Goal: Task Accomplishment & Management: Manage account settings

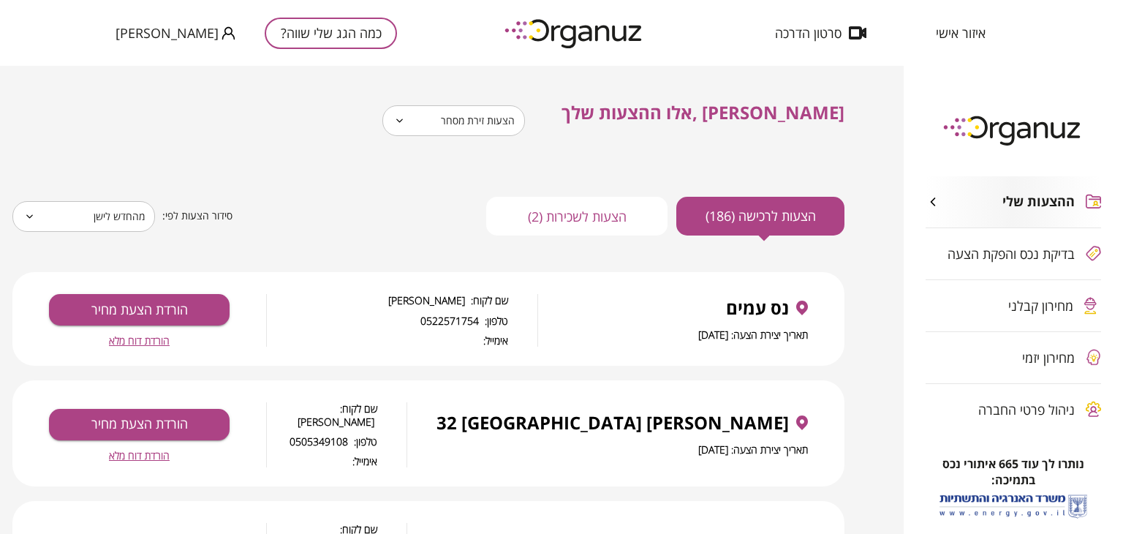
click at [597, 212] on button "הצעות לשכירות (2)" at bounding box center [576, 216] width 181 height 39
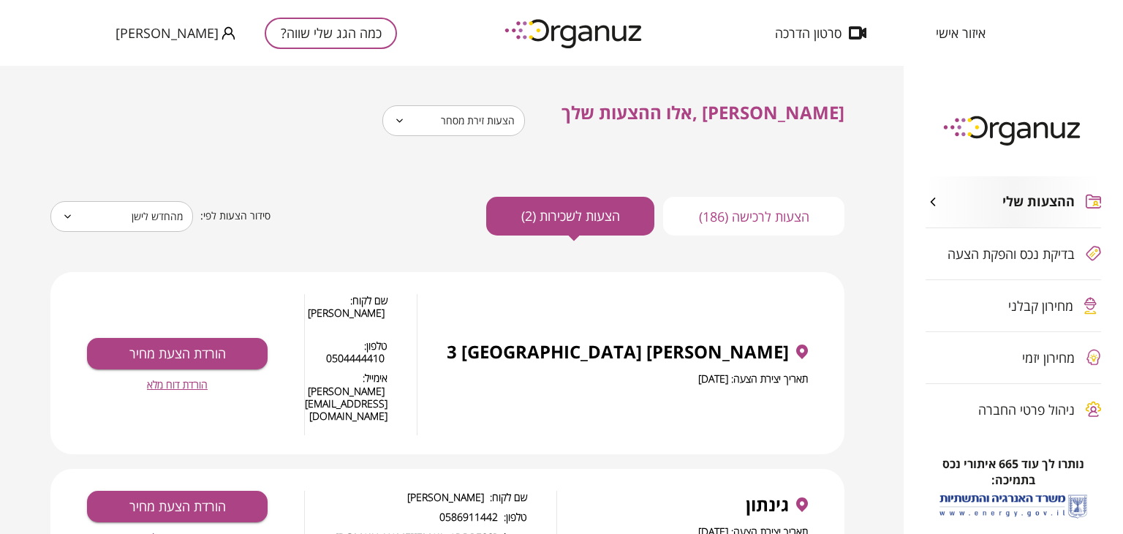
click at [765, 225] on button "הצעות לרכישה (186)" at bounding box center [753, 216] width 181 height 39
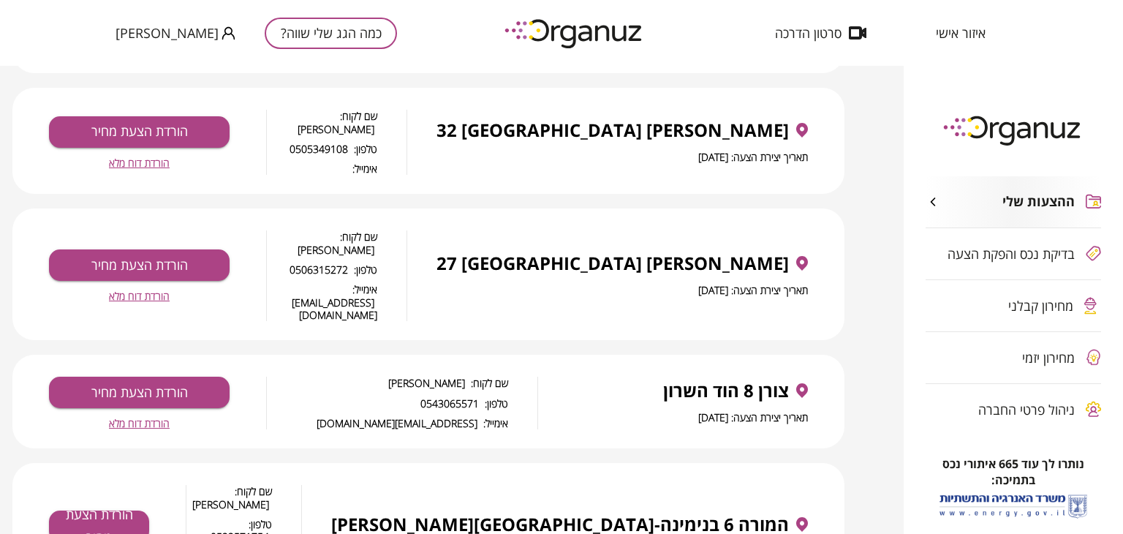
scroll to position [73, 0]
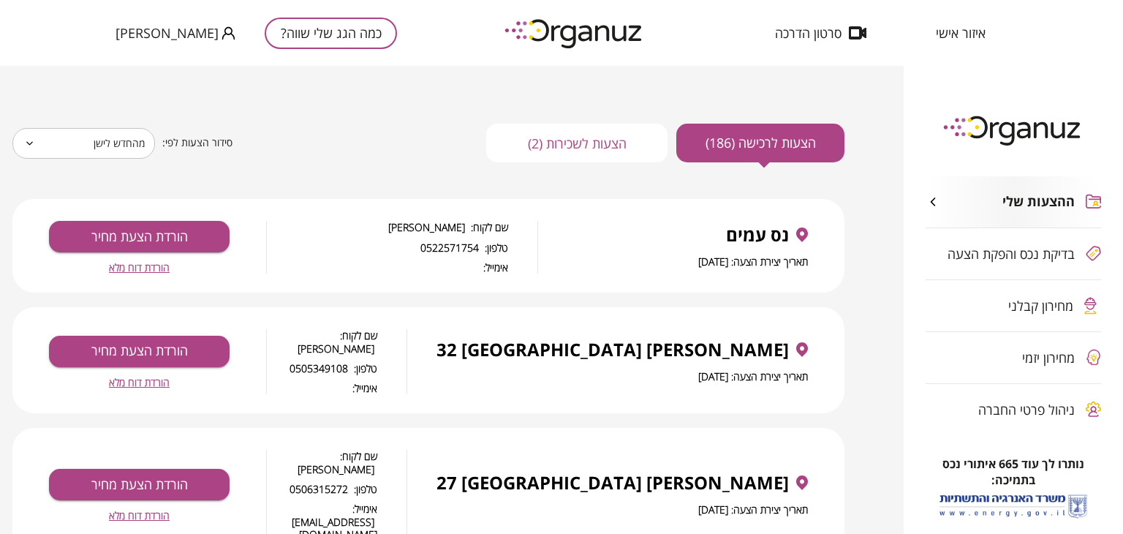
click at [1004, 201] on span "ההצעות שלי" at bounding box center [1038, 202] width 72 height 16
click at [573, 138] on button "הצעות לשכירות (2)" at bounding box center [576, 143] width 181 height 39
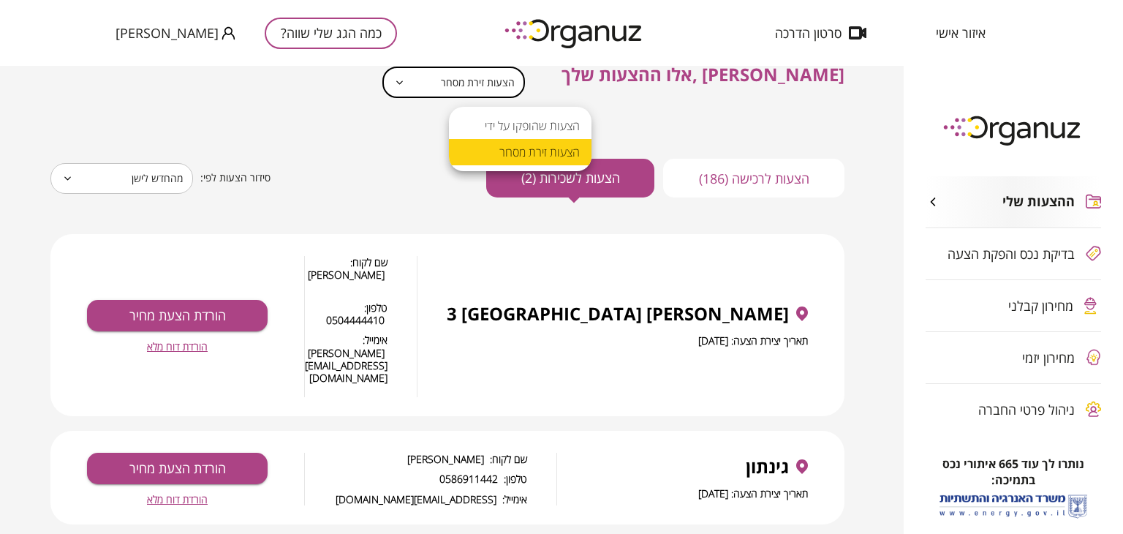
click at [547, 92] on body "**********" at bounding box center [561, 267] width 1123 height 534
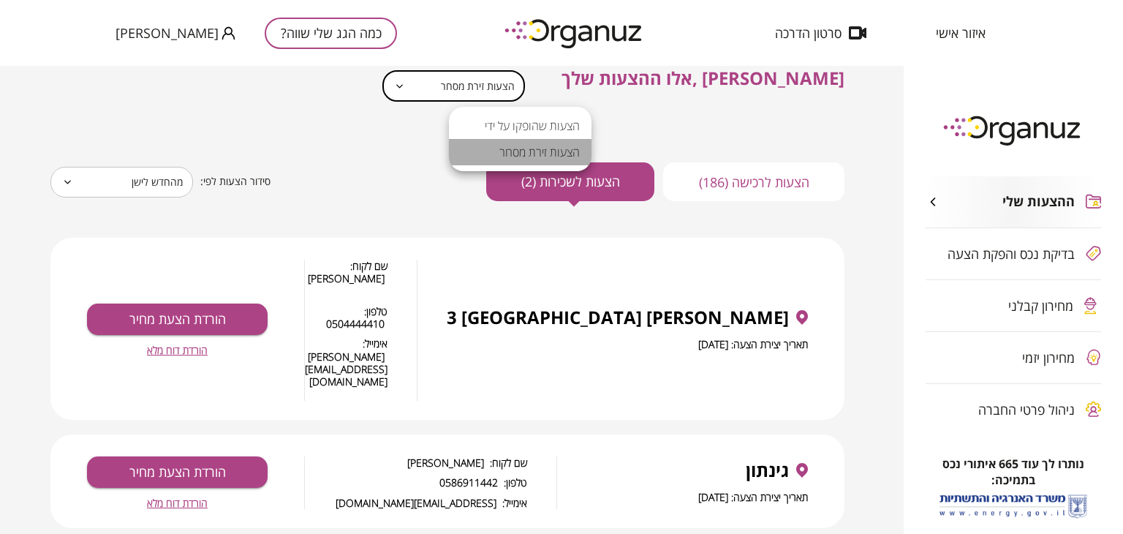
click at [539, 148] on li "הצעות זירת מסחר" at bounding box center [520, 152] width 143 height 26
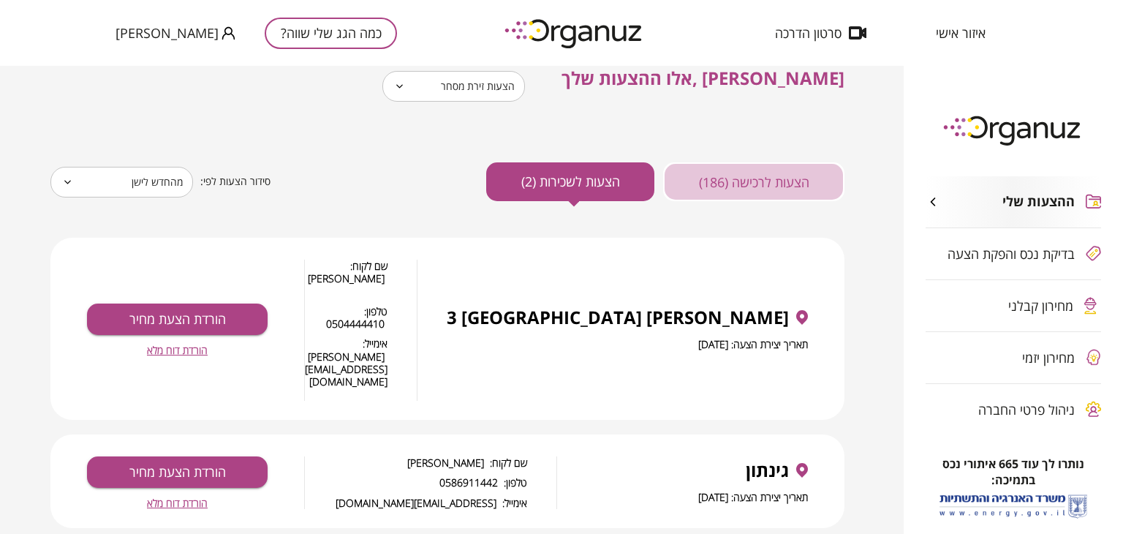
click at [734, 173] on button "הצעות לרכישה (186)" at bounding box center [753, 181] width 181 height 39
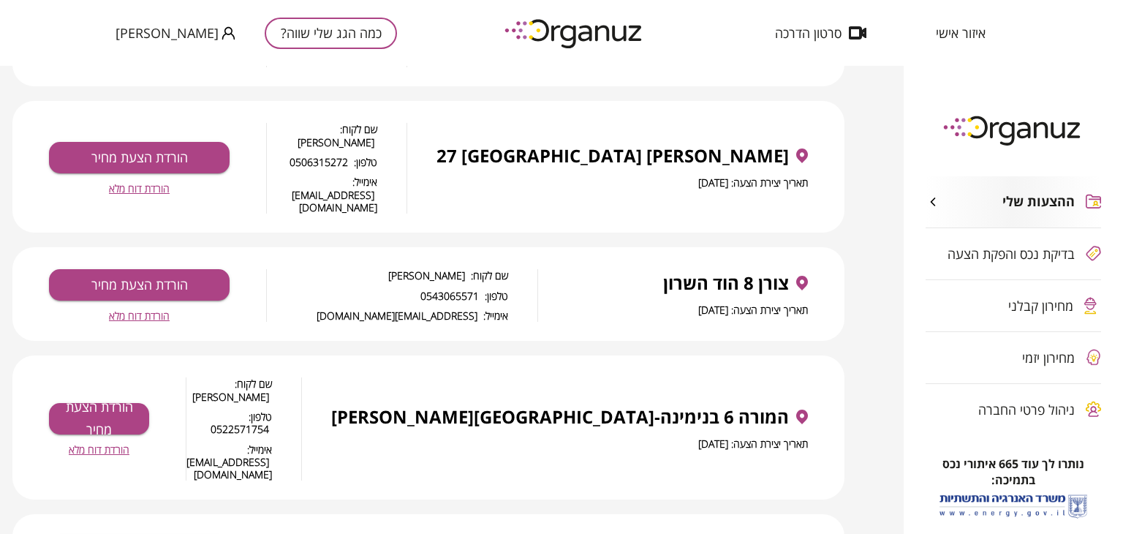
scroll to position [107, 0]
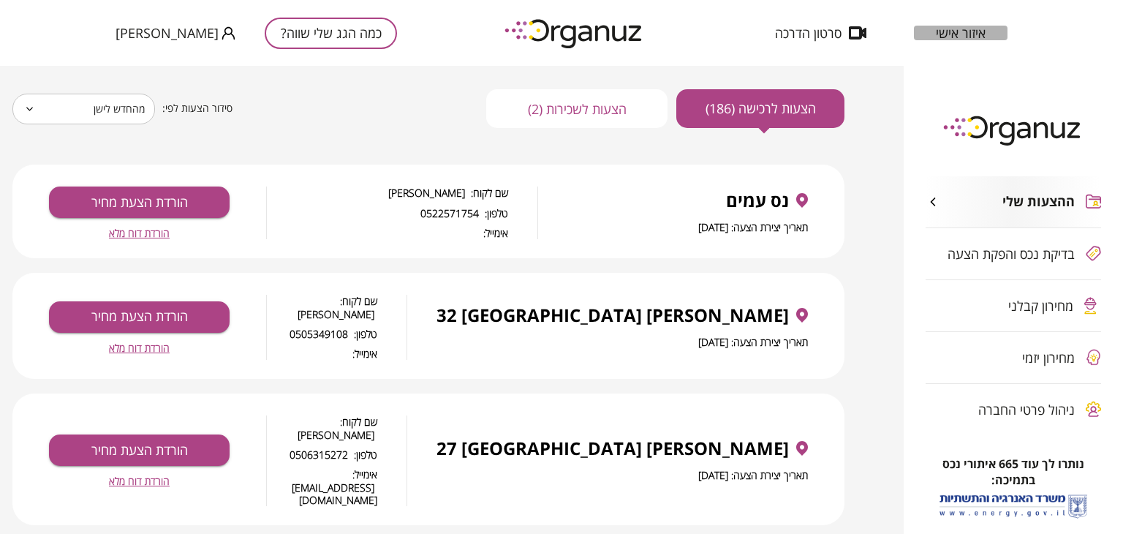
click at [939, 40] on span "איזור אישי" at bounding box center [961, 33] width 50 height 15
click at [946, 40] on span "איזור אישי" at bounding box center [961, 33] width 50 height 15
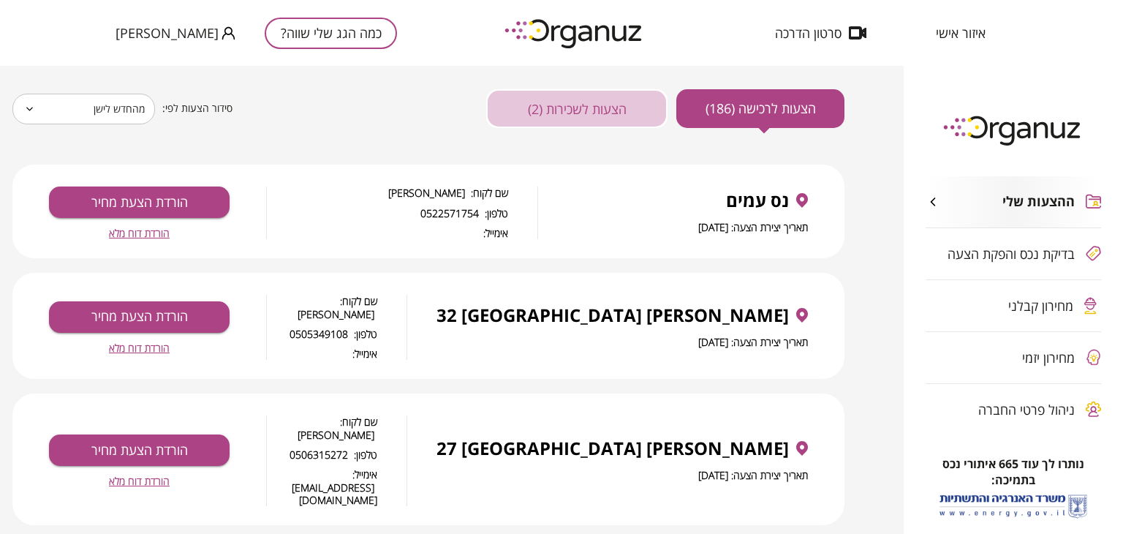
click at [609, 117] on button "הצעות לשכירות (2)" at bounding box center [576, 108] width 181 height 39
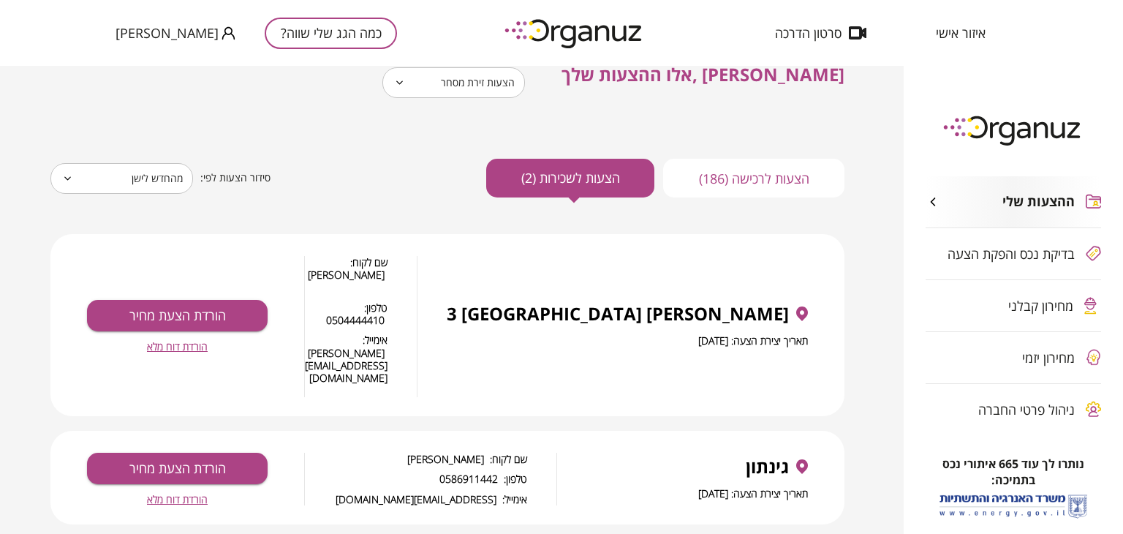
click at [767, 174] on button "הצעות לרכישה (186)" at bounding box center [753, 178] width 181 height 39
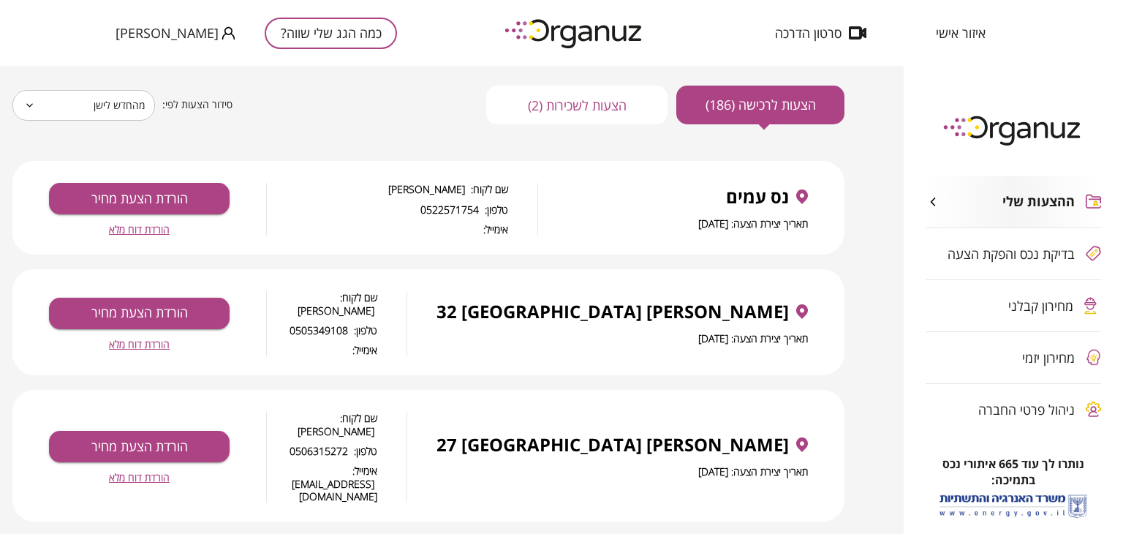
scroll to position [0, 0]
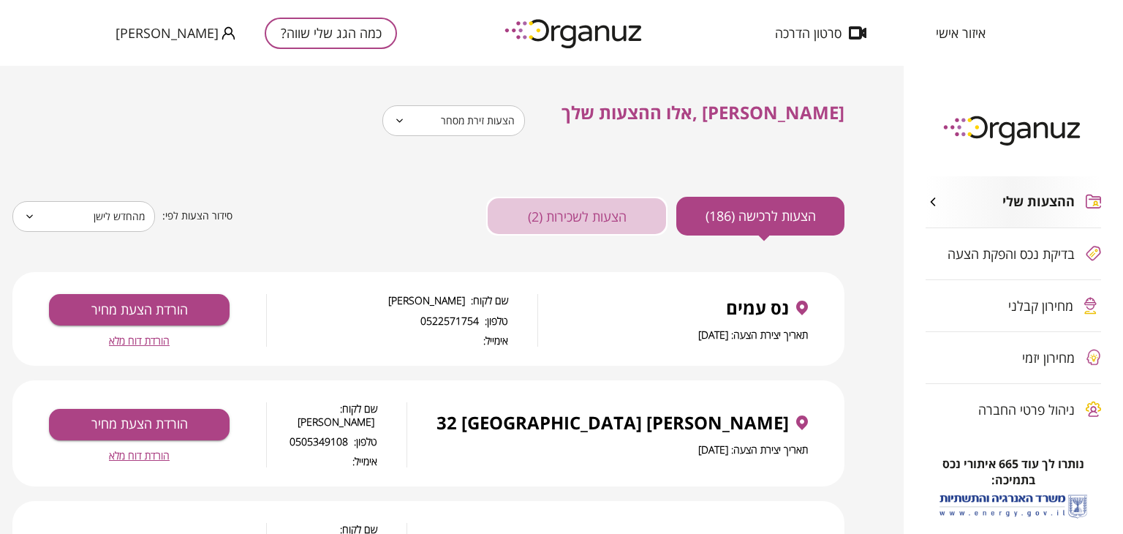
click at [575, 214] on button "הצעות לשכירות (2)" at bounding box center [576, 216] width 181 height 39
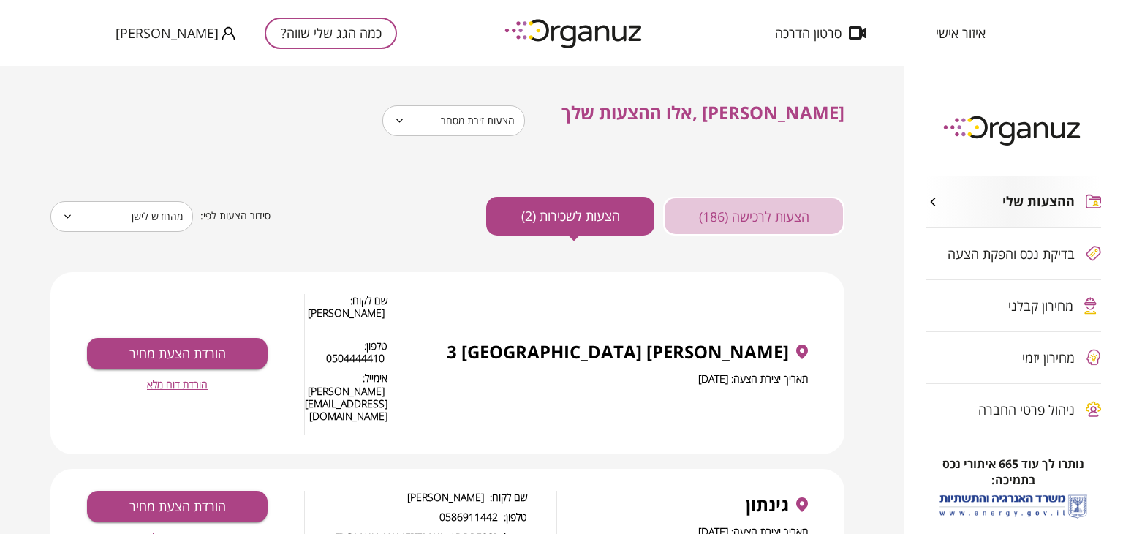
click at [773, 213] on button "הצעות לרכישה (186)" at bounding box center [753, 216] width 181 height 39
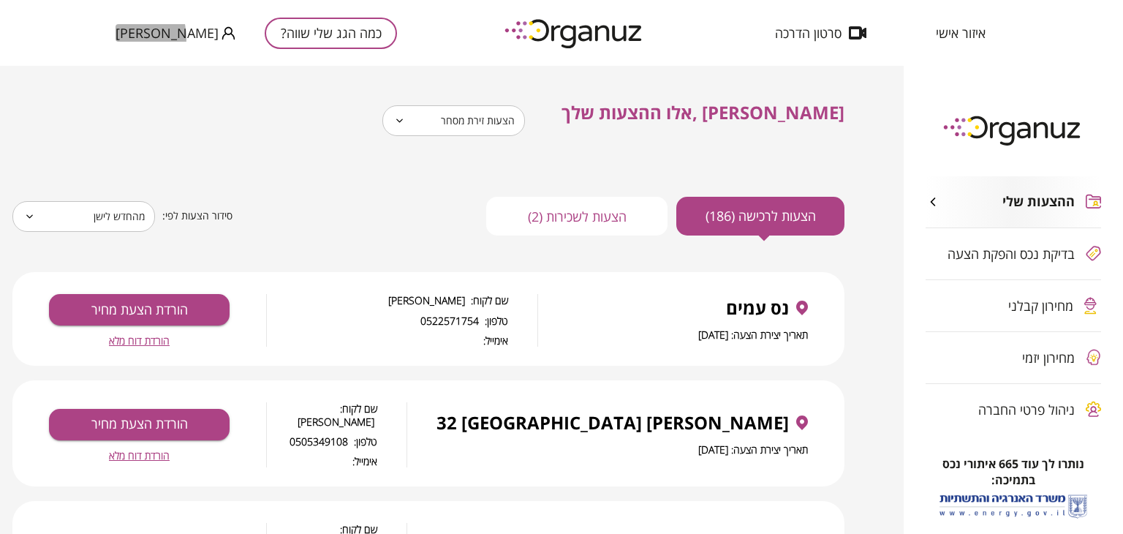
click at [120, 38] on span "[PERSON_NAME]" at bounding box center [166, 33] width 103 height 15
click at [134, 62] on li "התנתק" at bounding box center [143, 61] width 57 height 26
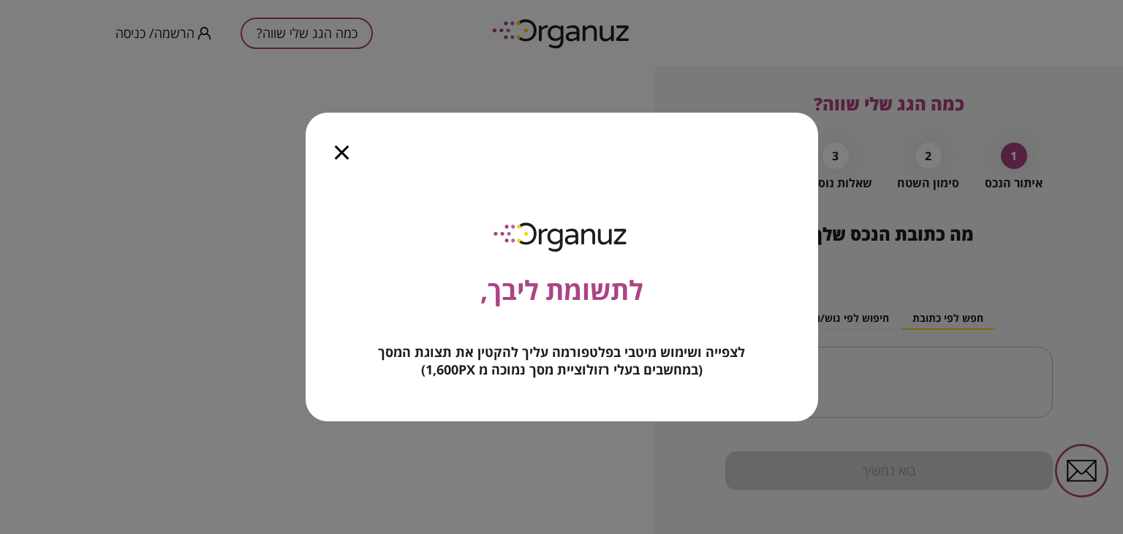
click at [341, 153] on icon "button" at bounding box center [342, 152] width 14 height 14
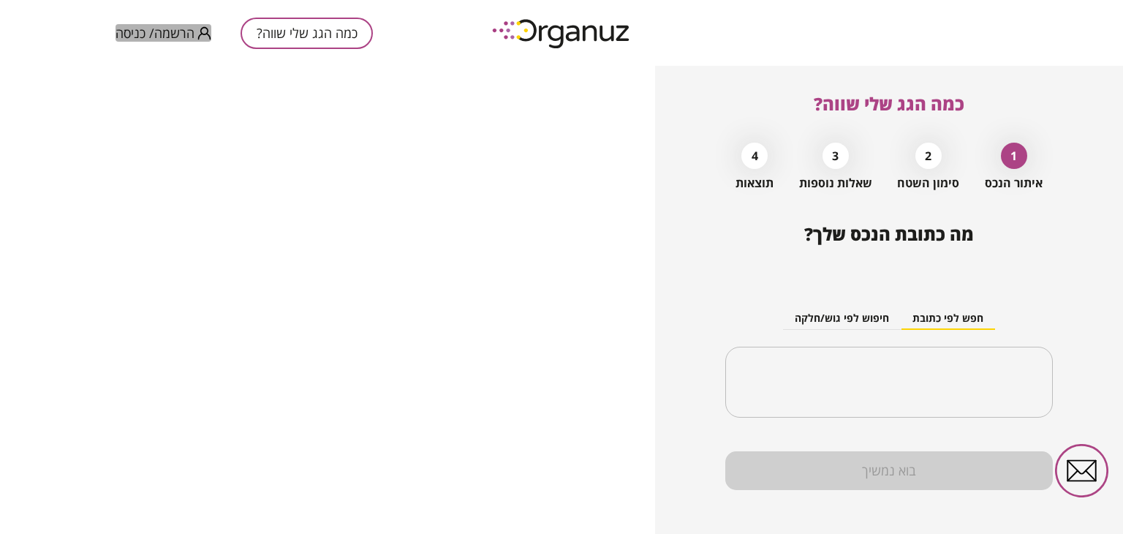
click at [175, 31] on span "הרשמה/ כניסה" at bounding box center [154, 33] width 79 height 15
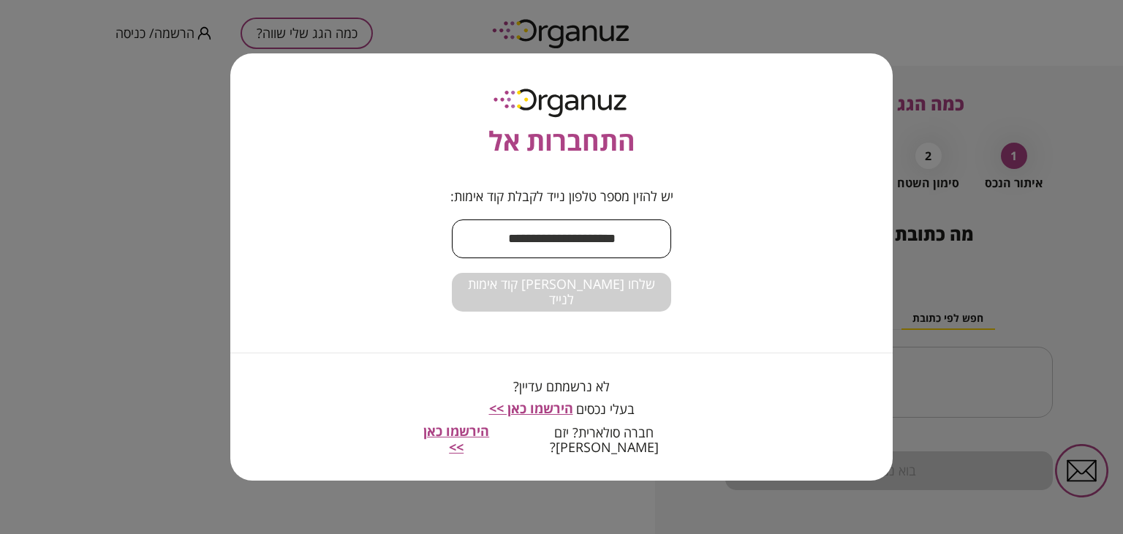
click at [489, 242] on input "text" at bounding box center [561, 238] width 219 height 43
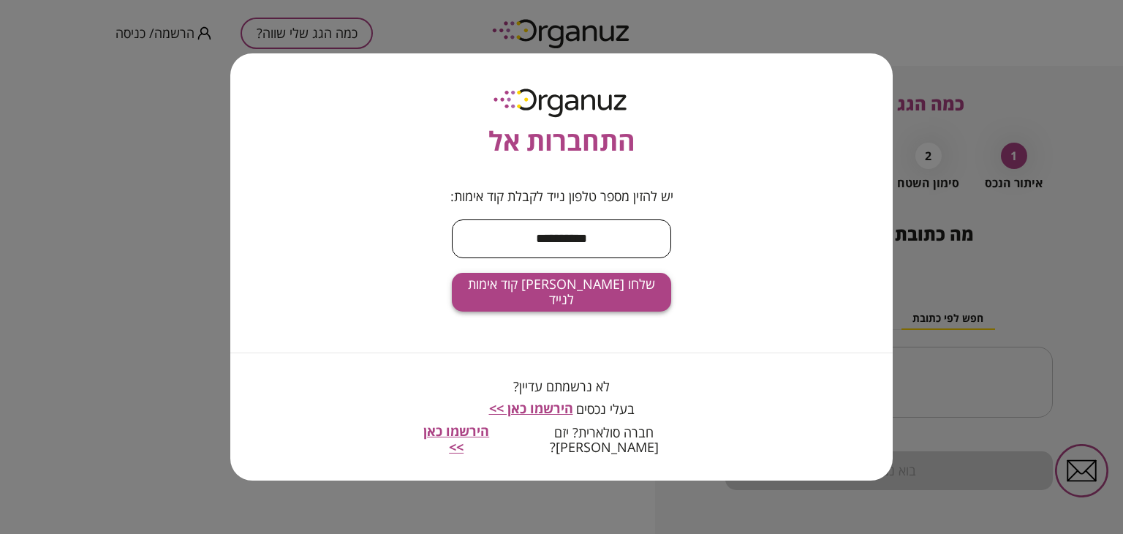
type input "**********"
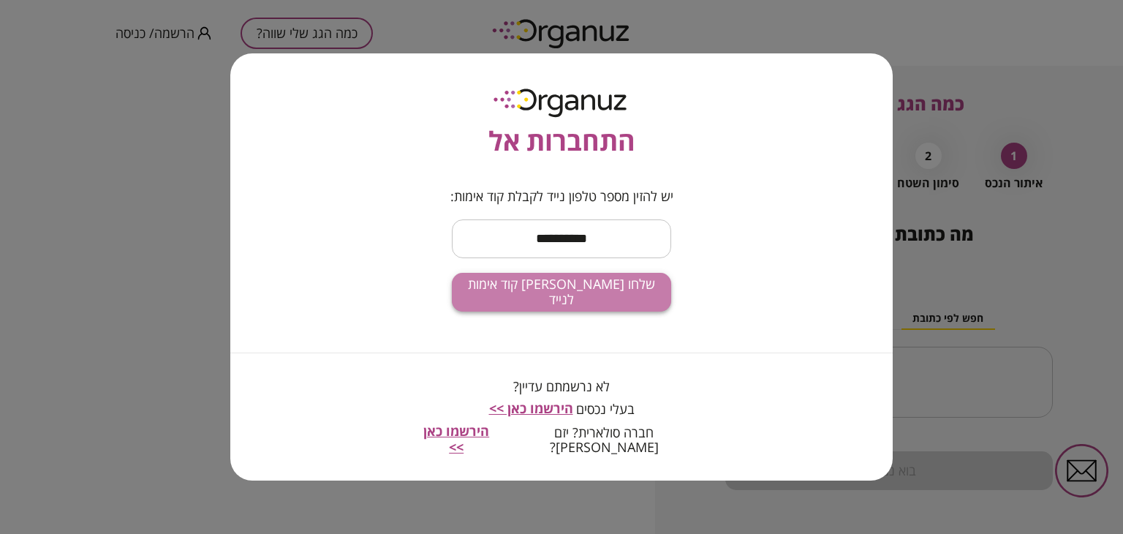
click at [532, 298] on span "שלחו [PERSON_NAME] קוד אימות לנייד" at bounding box center [561, 291] width 196 height 31
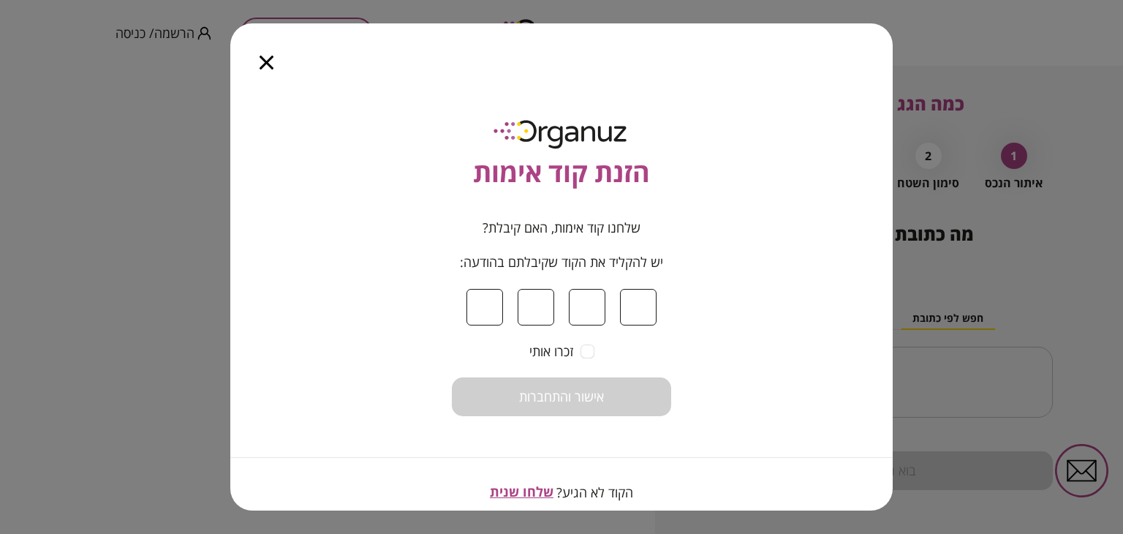
type input "*"
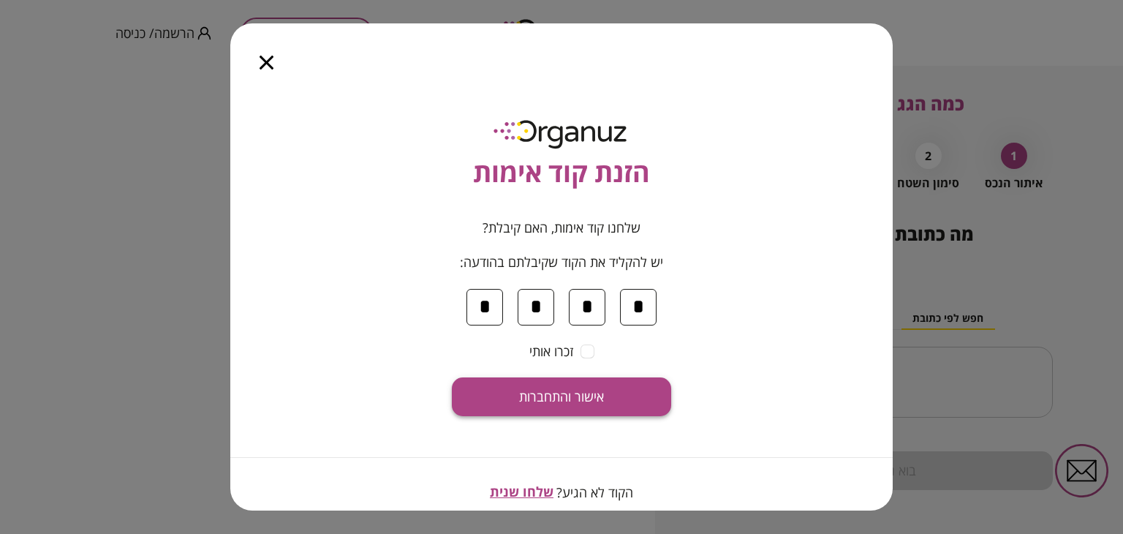
type input "*"
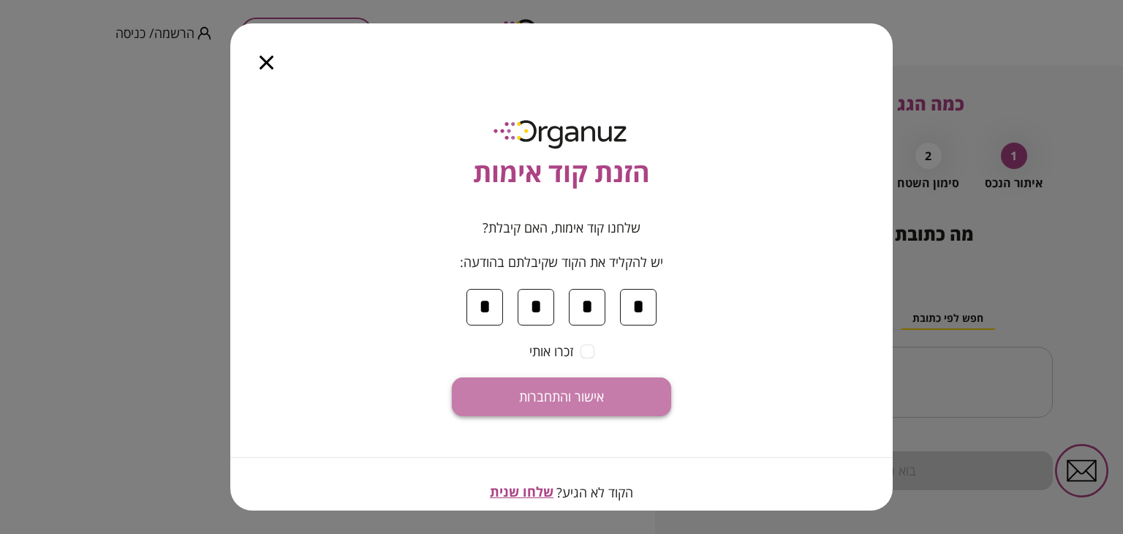
click at [535, 381] on button "אישור והתחברות" at bounding box center [561, 396] width 219 height 39
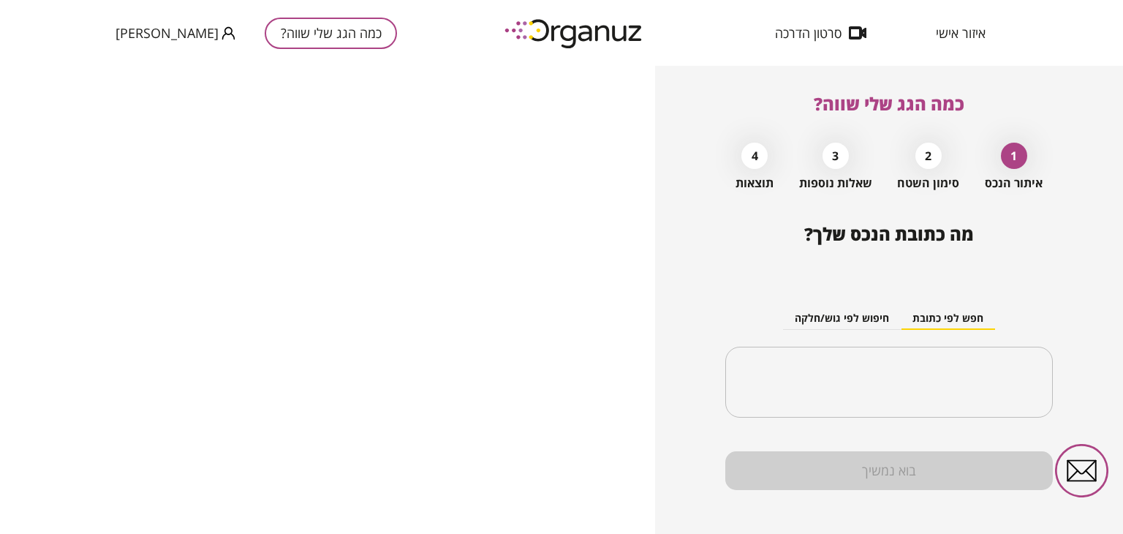
click at [942, 27] on span "איזור אישי" at bounding box center [961, 33] width 50 height 15
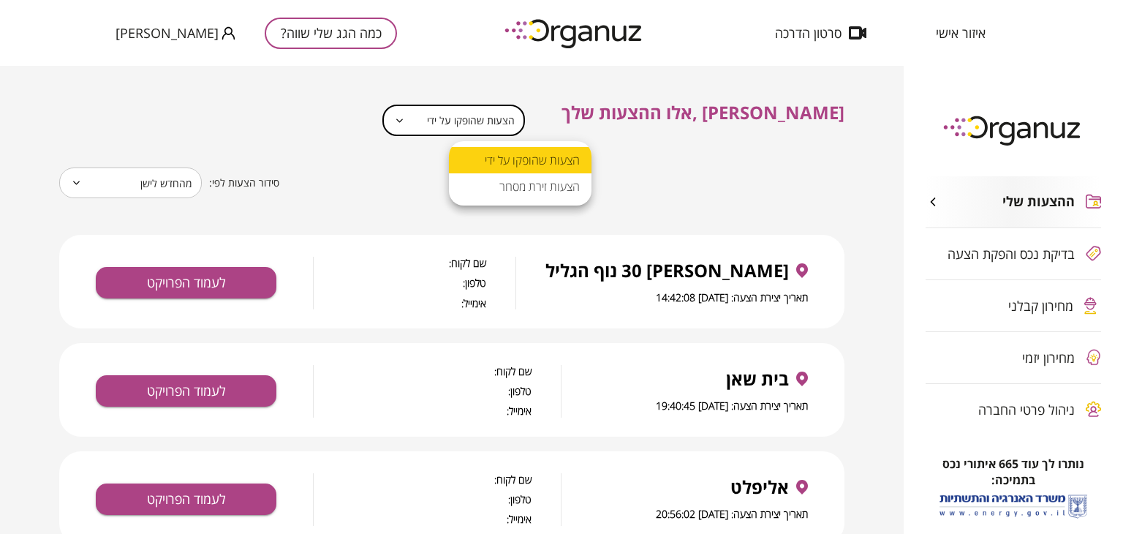
click at [482, 121] on body "**********" at bounding box center [561, 267] width 1123 height 534
click at [495, 180] on li "הצעות זירת מסחר" at bounding box center [520, 186] width 143 height 26
type input "**********"
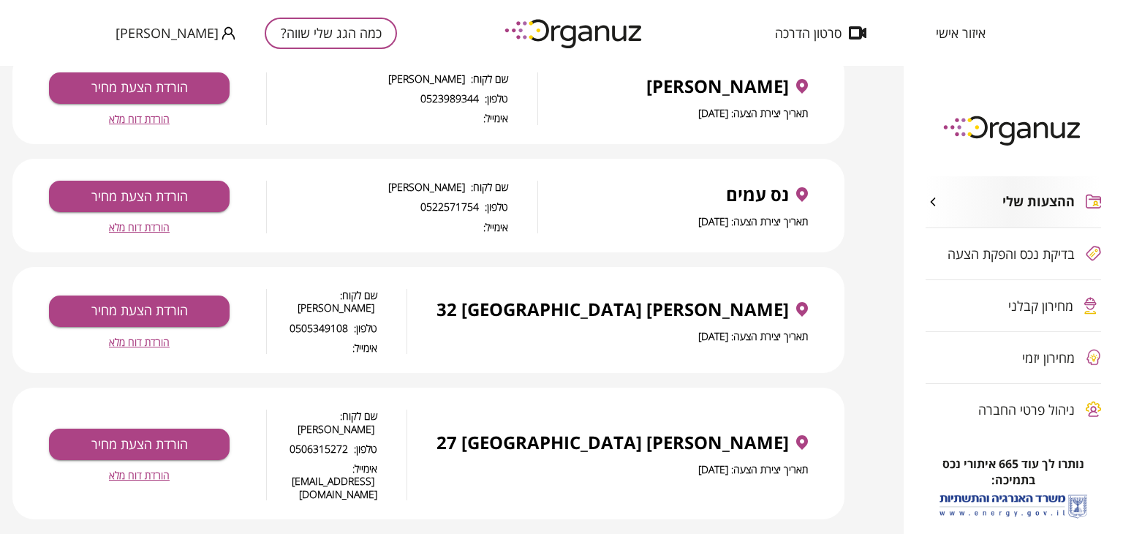
scroll to position [365, 0]
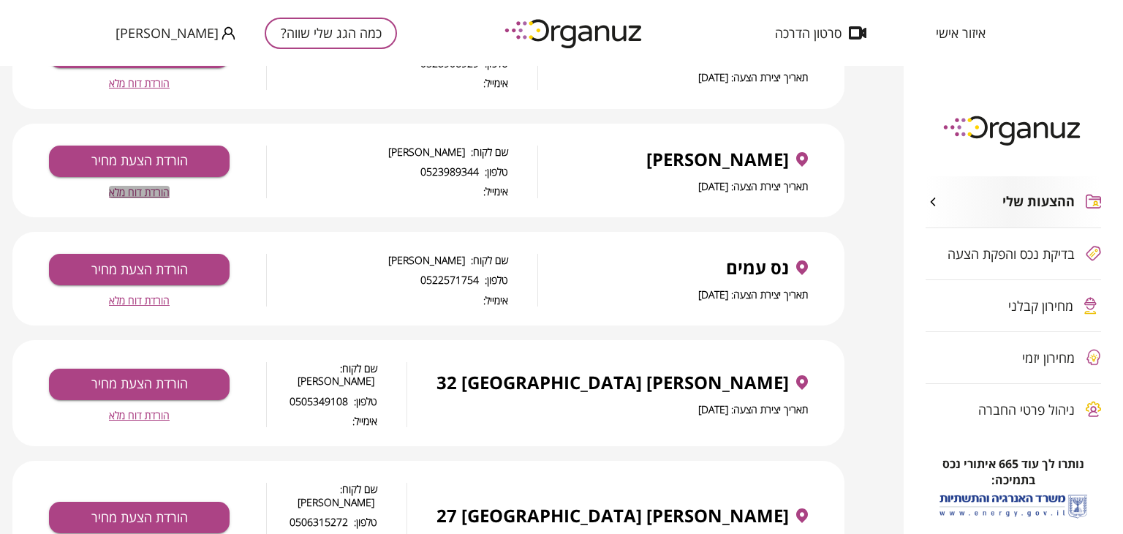
click at [170, 190] on span "הורדת דוח מלא" at bounding box center [139, 192] width 61 height 12
